Goal: Transaction & Acquisition: Subscribe to service/newsletter

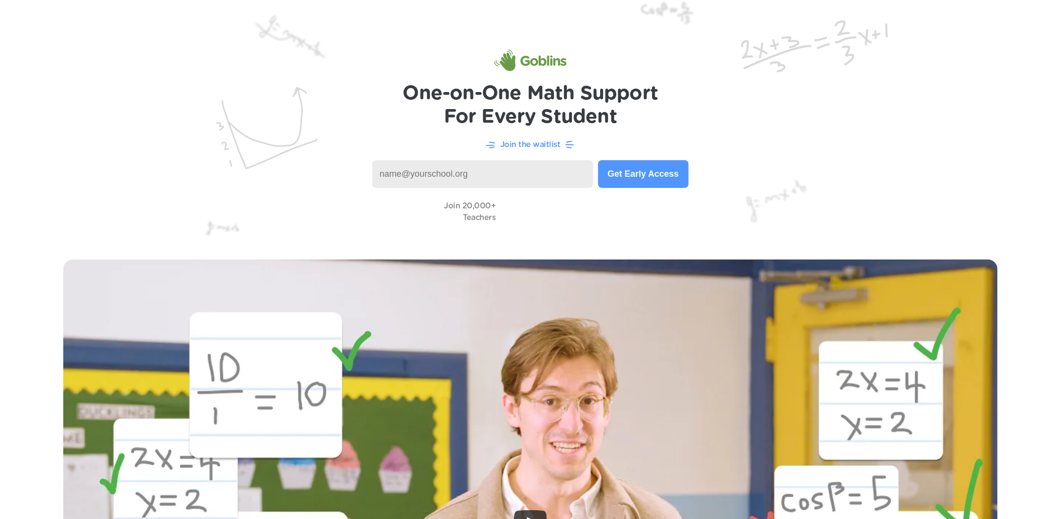
click at [402, 174] on input at bounding box center [482, 174] width 221 height 28
type input "[EMAIL_ADDRESS][DOMAIN_NAME]"
click at [639, 171] on button "Get Early Access" at bounding box center [643, 174] width 90 height 28
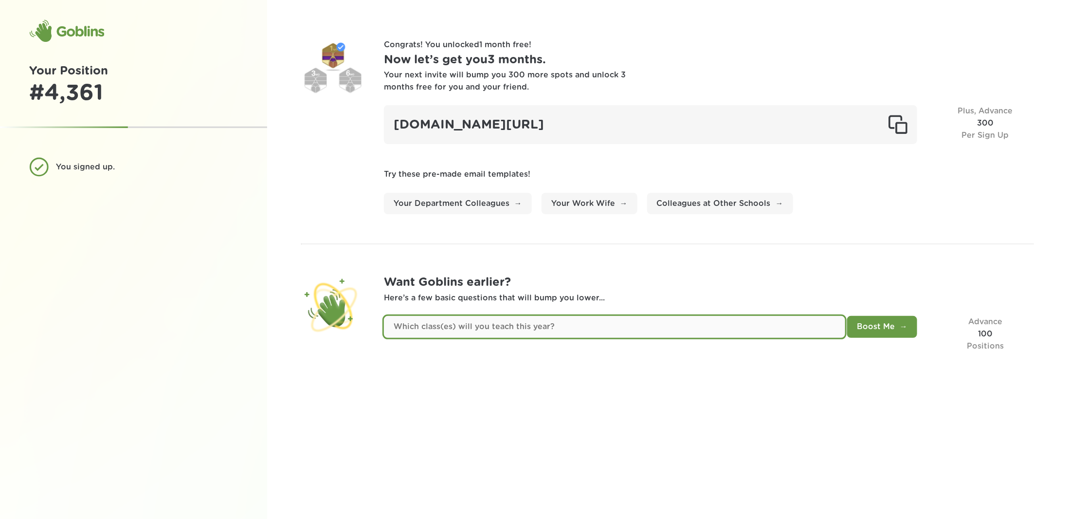
click at [602, 326] on input "text" at bounding box center [614, 327] width 461 height 22
type input "administration"
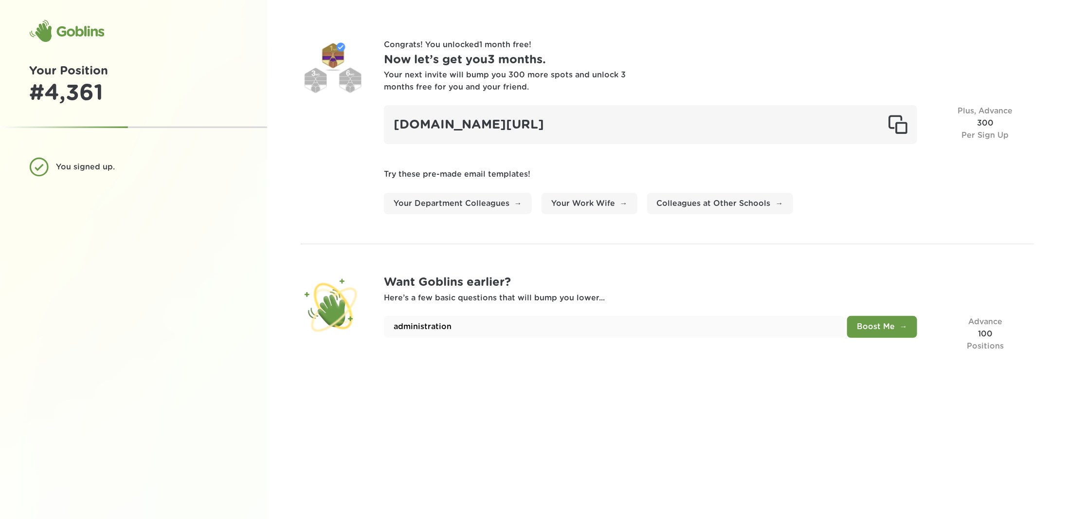
click at [879, 325] on button "Boost Me" at bounding box center [882, 327] width 70 height 22
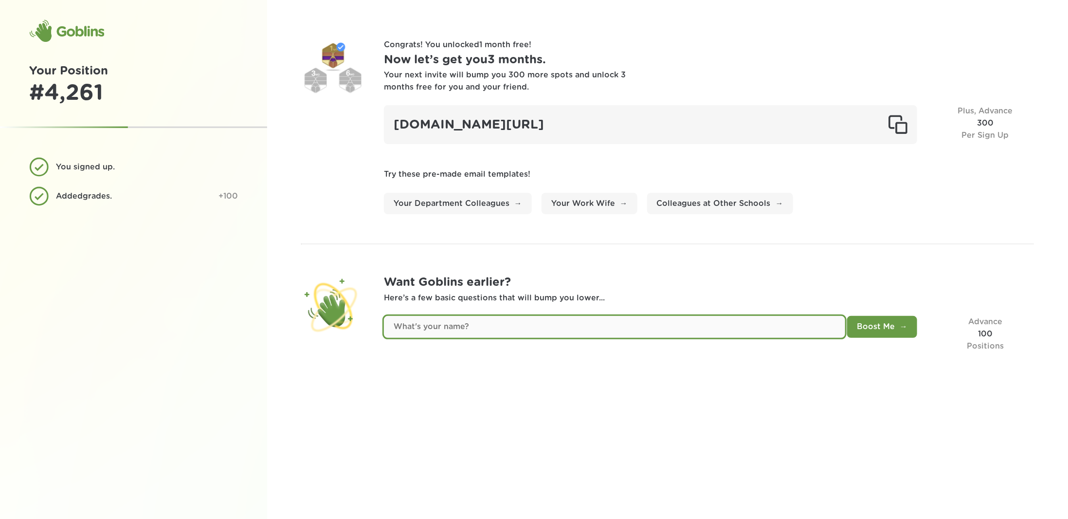
click at [466, 323] on input "text" at bounding box center [614, 327] width 461 height 22
type input "hall"
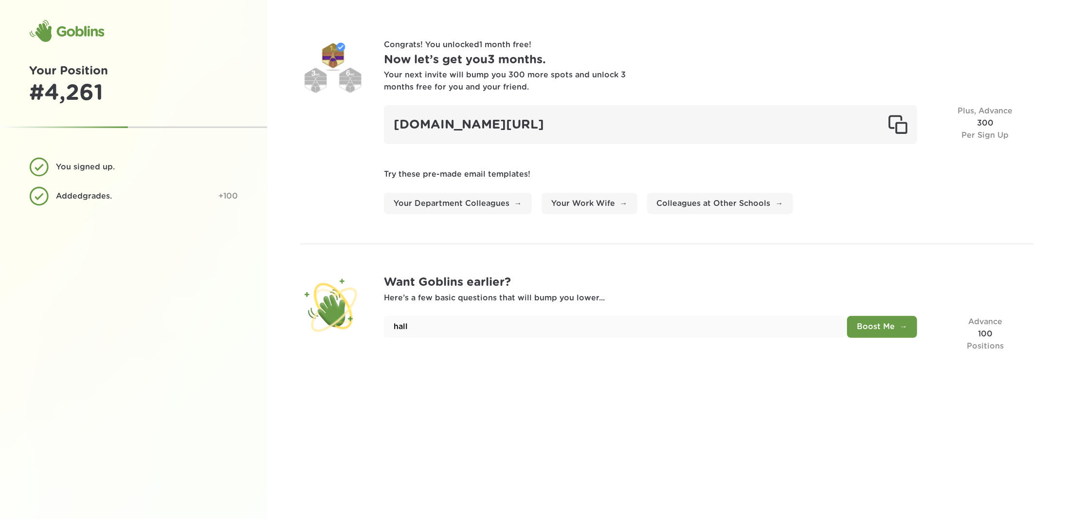
click at [900, 326] on button "Boost Me" at bounding box center [882, 327] width 70 height 22
click at [881, 327] on button "Boost Me" at bounding box center [882, 327] width 70 height 22
click at [878, 329] on button "Boost Me" at bounding box center [882, 327] width 70 height 22
click at [882, 328] on button "Boost Me" at bounding box center [882, 327] width 70 height 22
click at [883, 327] on button "Boost Me" at bounding box center [882, 327] width 70 height 22
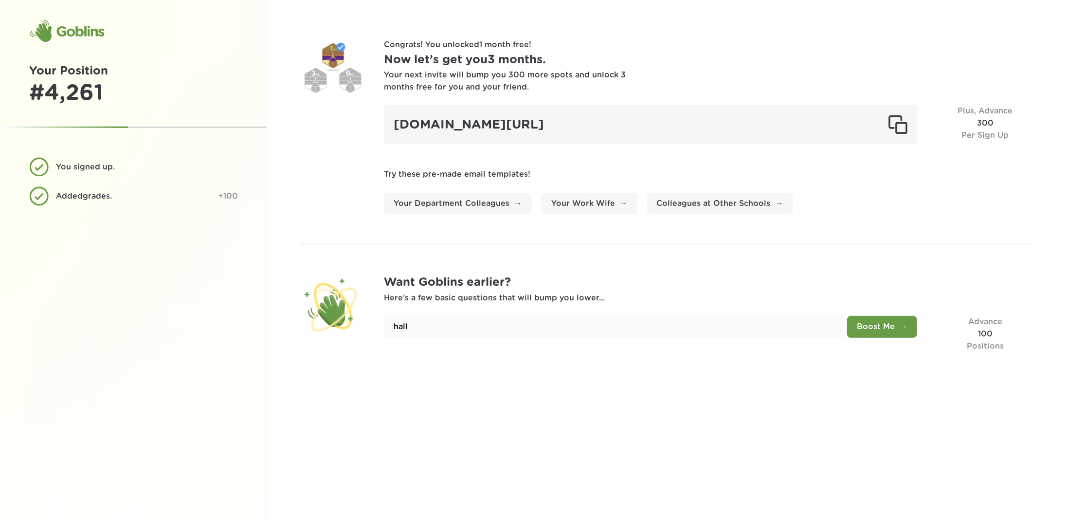
click at [61, 79] on h1 "Your Position" at bounding box center [133, 71] width 209 height 18
click at [87, 204] on div "Added grades . +100" at bounding box center [133, 195] width 209 height 19
click at [982, 125] on div "Plus, Advance 300 Per Sign Up" at bounding box center [985, 124] width 97 height 39
click at [271, 88] on div "Congrats! You unlocked 1 month free ! Now let’s get you 3 months . Your next in…" at bounding box center [667, 259] width 801 height 519
click at [105, 39] on div "Goblins Your Position # 4,261 You signed up. Added grades . +100" at bounding box center [133, 259] width 267 height 519
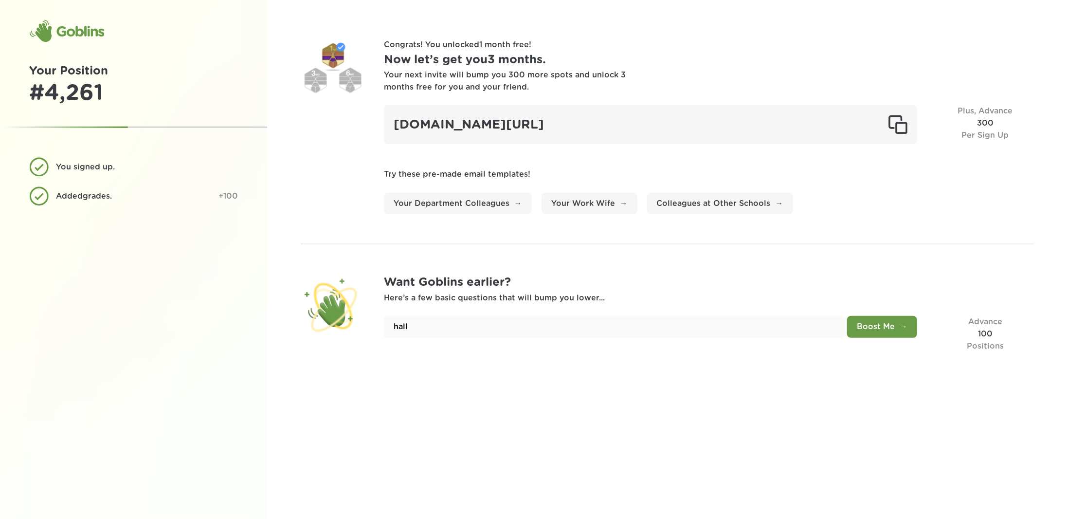
click at [429, 51] on h1 "Now let’s get you 3 months ." at bounding box center [709, 60] width 650 height 18
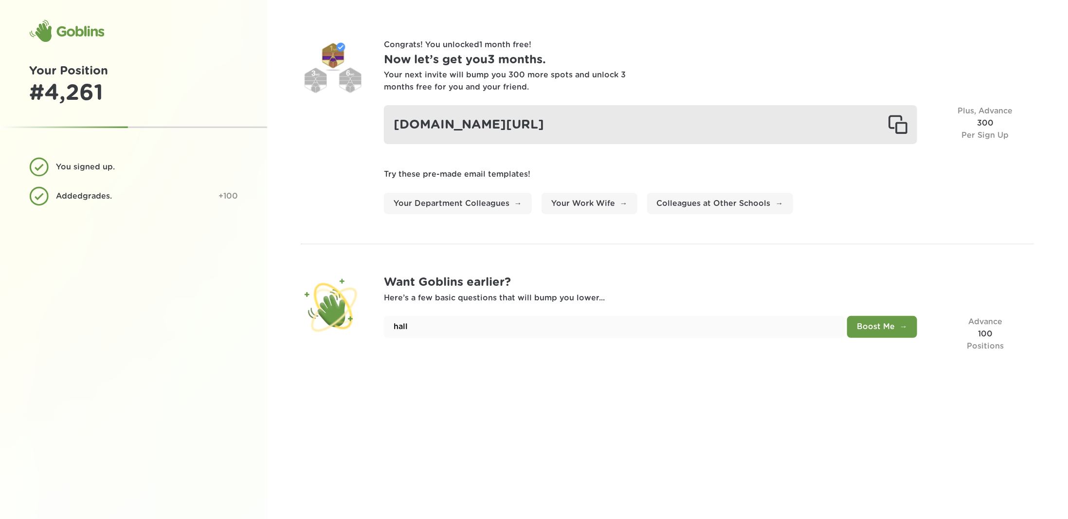
drag, startPoint x: 324, startPoint y: 69, endPoint x: 423, endPoint y: 105, distance: 105.6
click at [327, 74] on div at bounding box center [332, 70] width 63 height 63
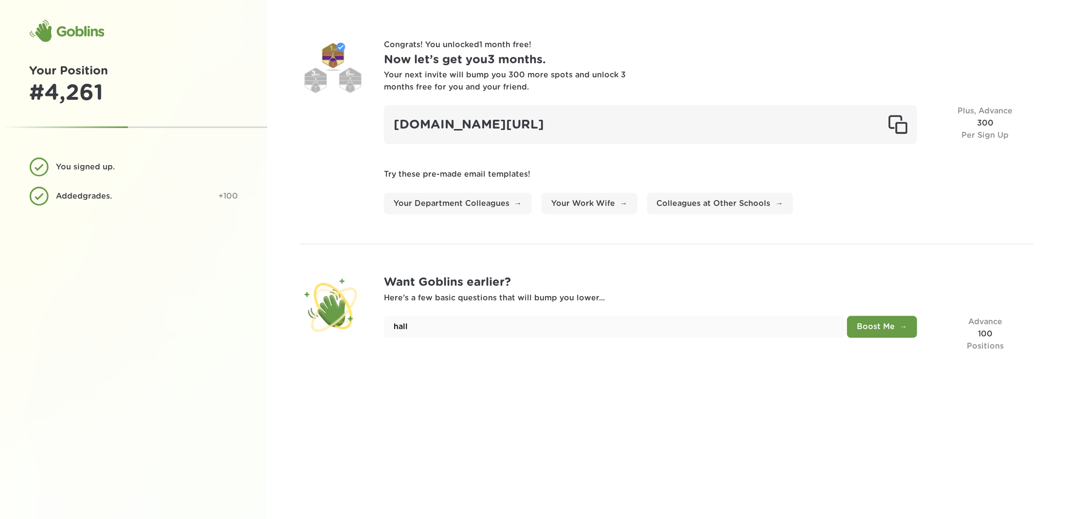
click at [473, 163] on div "Congrats! You unlocked 1 month free ! Now let’s get you 3 months . Your next in…" at bounding box center [709, 126] width 650 height 175
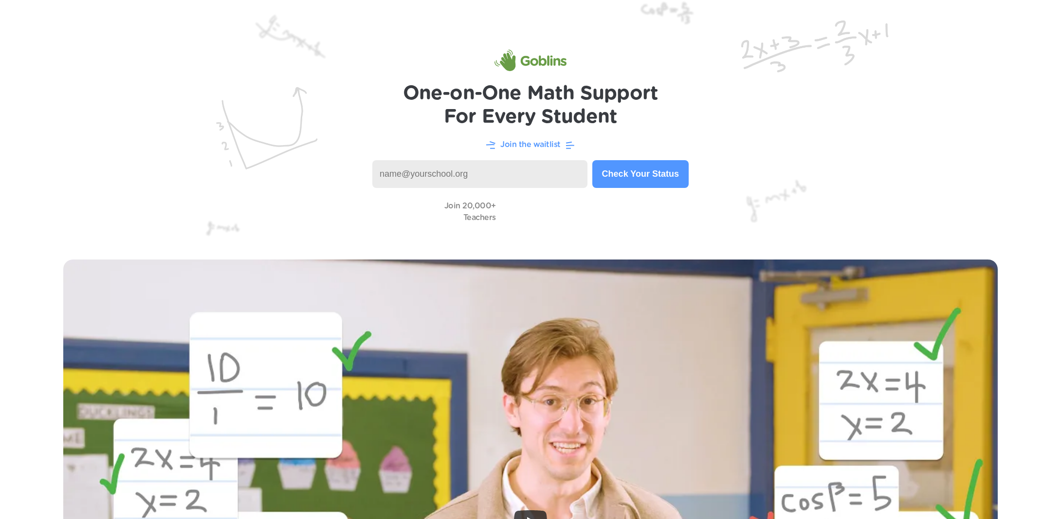
scroll to position [845, 0]
